Goal: Navigation & Orientation: Find specific page/section

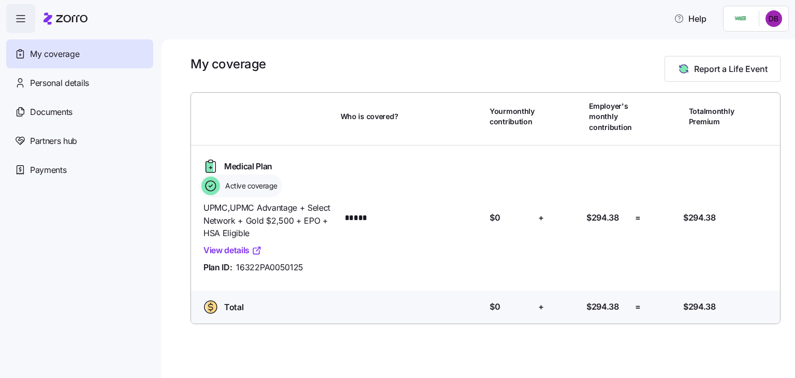
click at [238, 250] on link "View details" at bounding box center [232, 250] width 58 height 13
click at [63, 170] on span "Payments" at bounding box center [48, 170] width 36 height 13
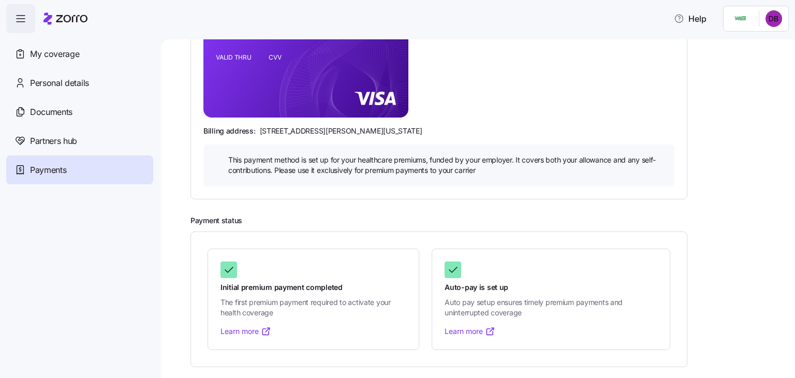
scroll to position [205, 0]
click at [77, 54] on span "My coverage" at bounding box center [54, 54] width 49 height 13
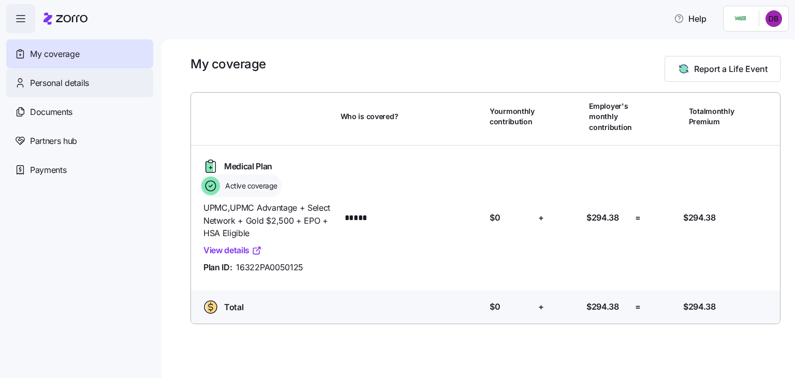
click at [63, 76] on div "Personal details" at bounding box center [79, 82] width 147 height 29
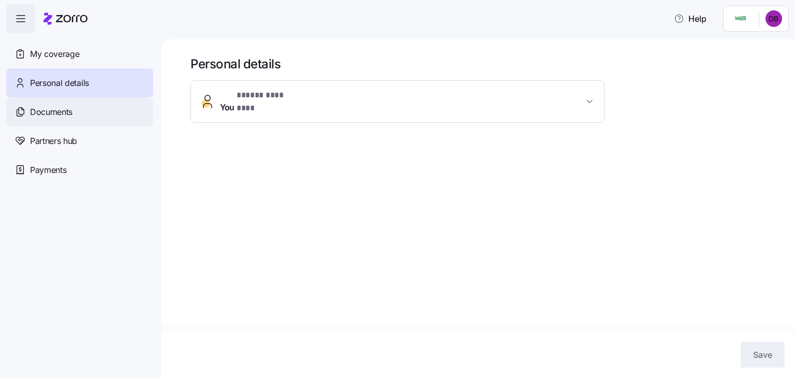
click at [52, 101] on div "Documents" at bounding box center [79, 111] width 147 height 29
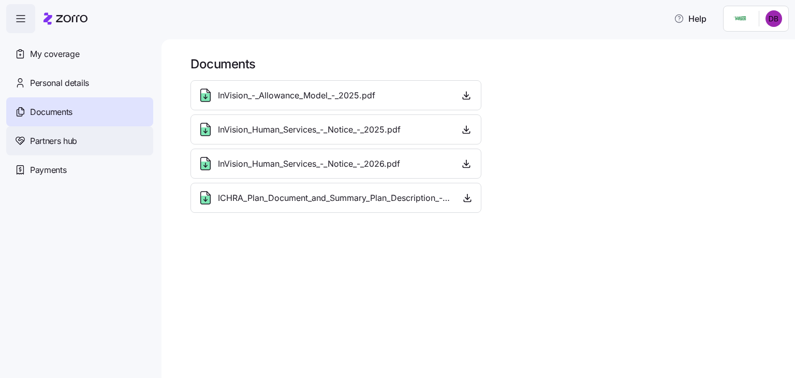
click at [37, 146] on span "Partners hub" at bounding box center [53, 141] width 47 height 13
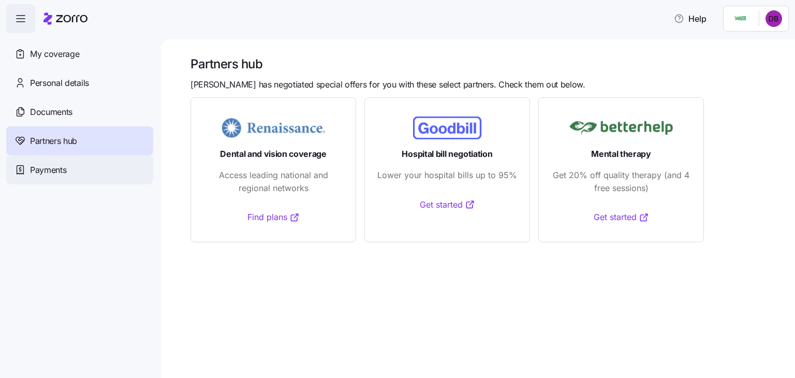
click at [35, 171] on span "Payments" at bounding box center [48, 170] width 36 height 13
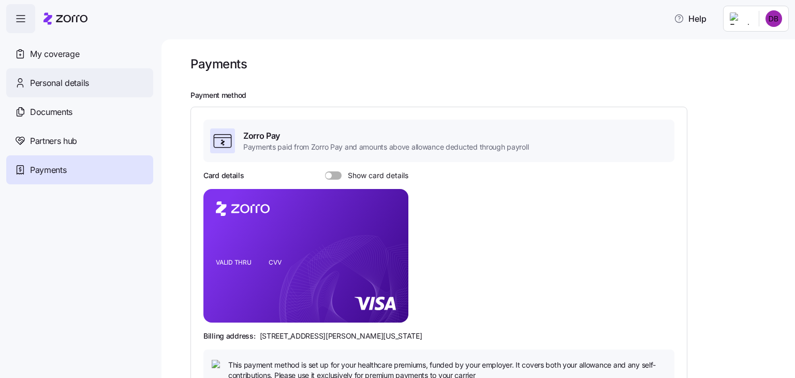
click at [67, 88] on span "Personal details" at bounding box center [59, 83] width 59 height 13
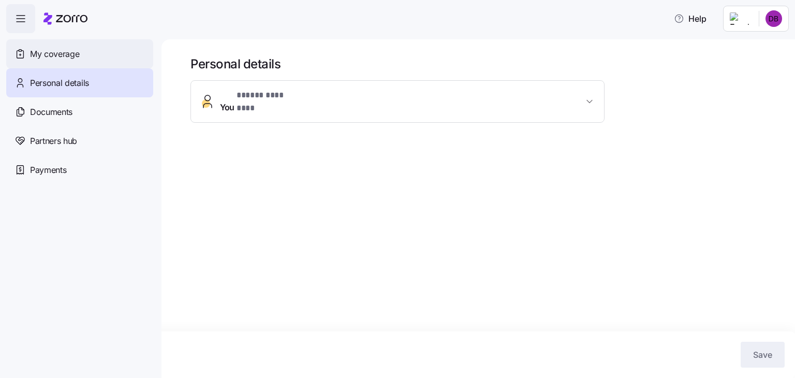
click at [56, 62] on div "My coverage" at bounding box center [79, 53] width 147 height 29
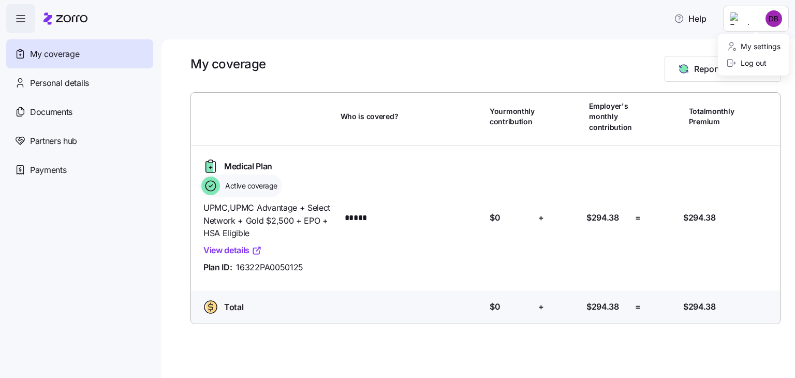
click at [766, 20] on html "Help My coverage Personal details Documents Partners hub Payments My coverage R…" at bounding box center [397, 186] width 795 height 372
click at [739, 13] on html "Help My coverage Personal details Documents Partners hub Payments My coverage R…" at bounding box center [397, 186] width 795 height 372
click at [746, 48] on div "My settings" at bounding box center [753, 46] width 54 height 11
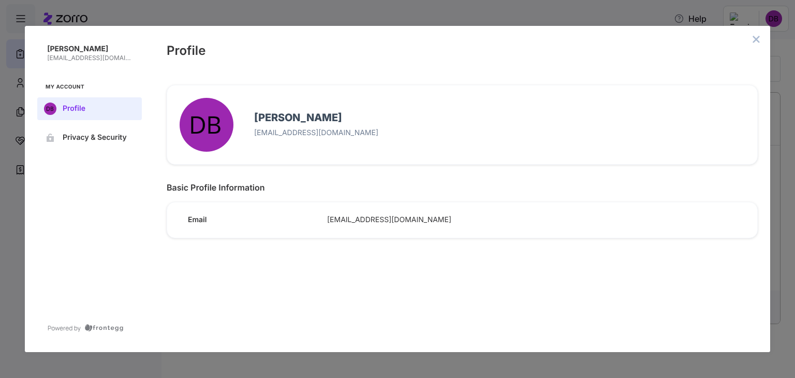
click at [77, 373] on div "[PERSON_NAME] [EMAIL_ADDRESS][DOMAIN_NAME] My Account Profile Privacy & Securit…" at bounding box center [397, 189] width 795 height 378
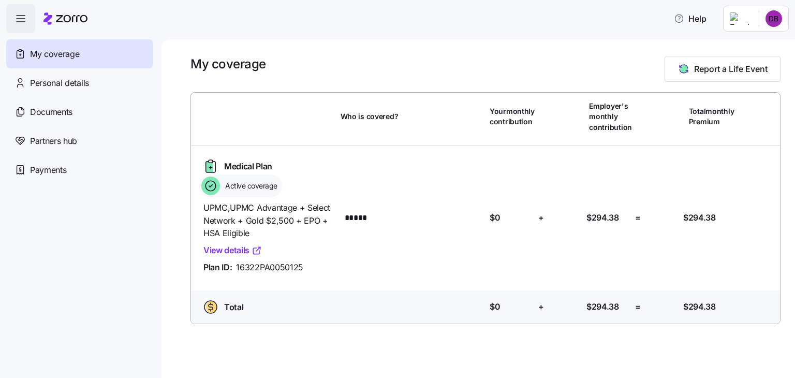
click at [22, 13] on icon "button" at bounding box center [20, 18] width 12 height 12
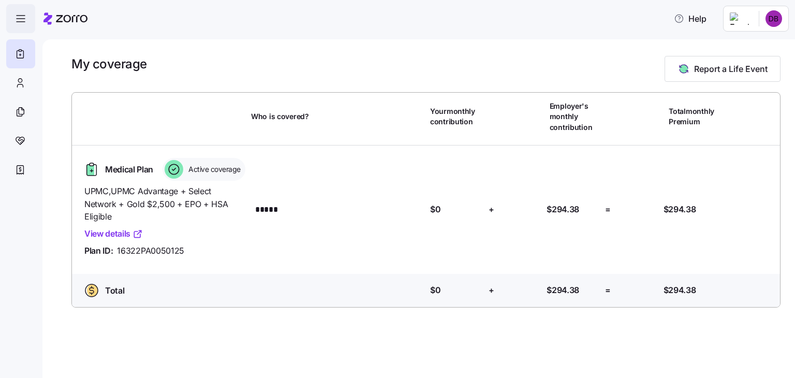
click at [22, 13] on icon "button" at bounding box center [20, 18] width 12 height 12
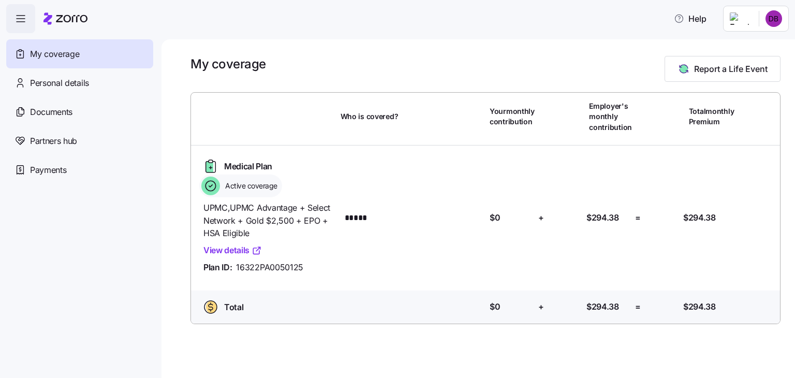
click at [23, 19] on icon "button" at bounding box center [20, 18] width 12 height 12
